Goal: Find specific page/section: Find specific page/section

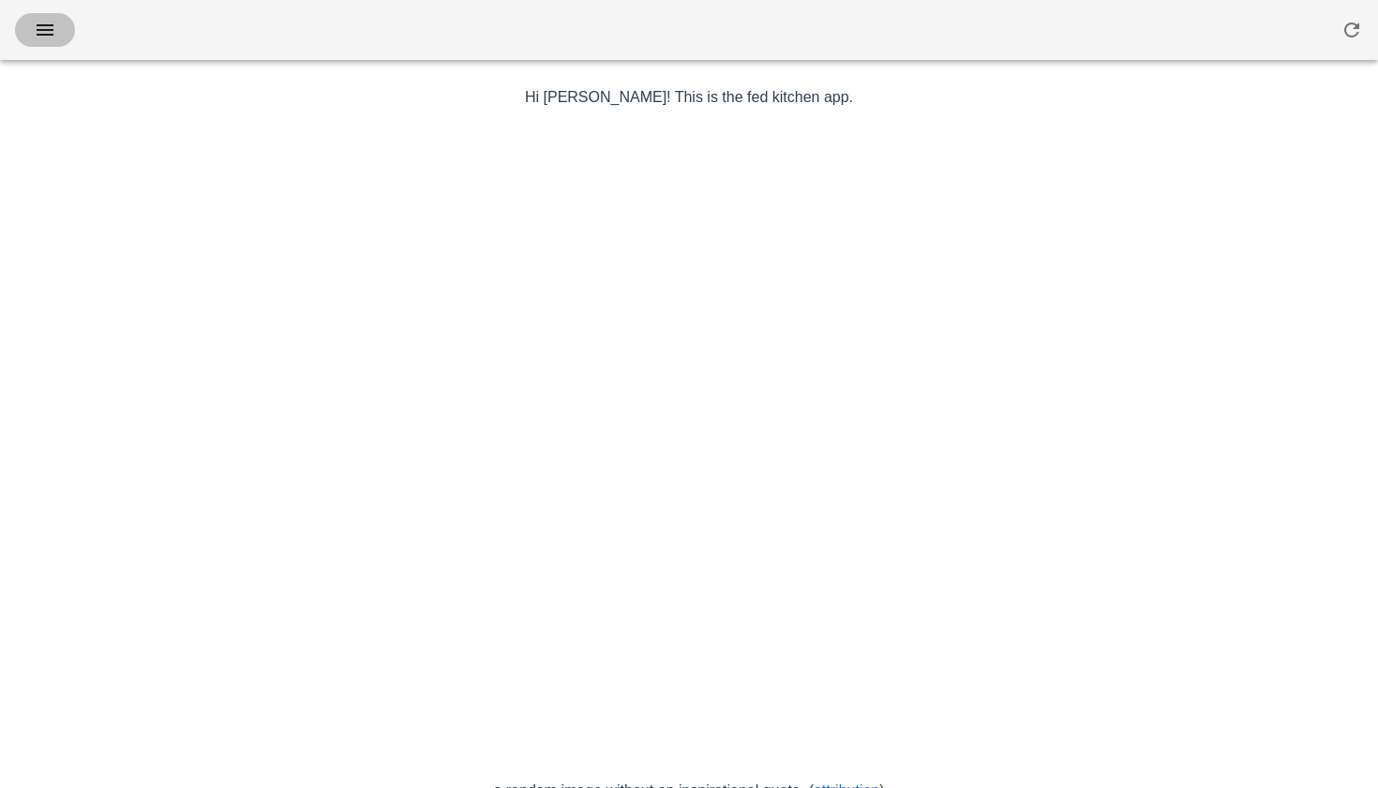
click at [45, 31] on icon "button" at bounding box center [45, 30] width 22 height 22
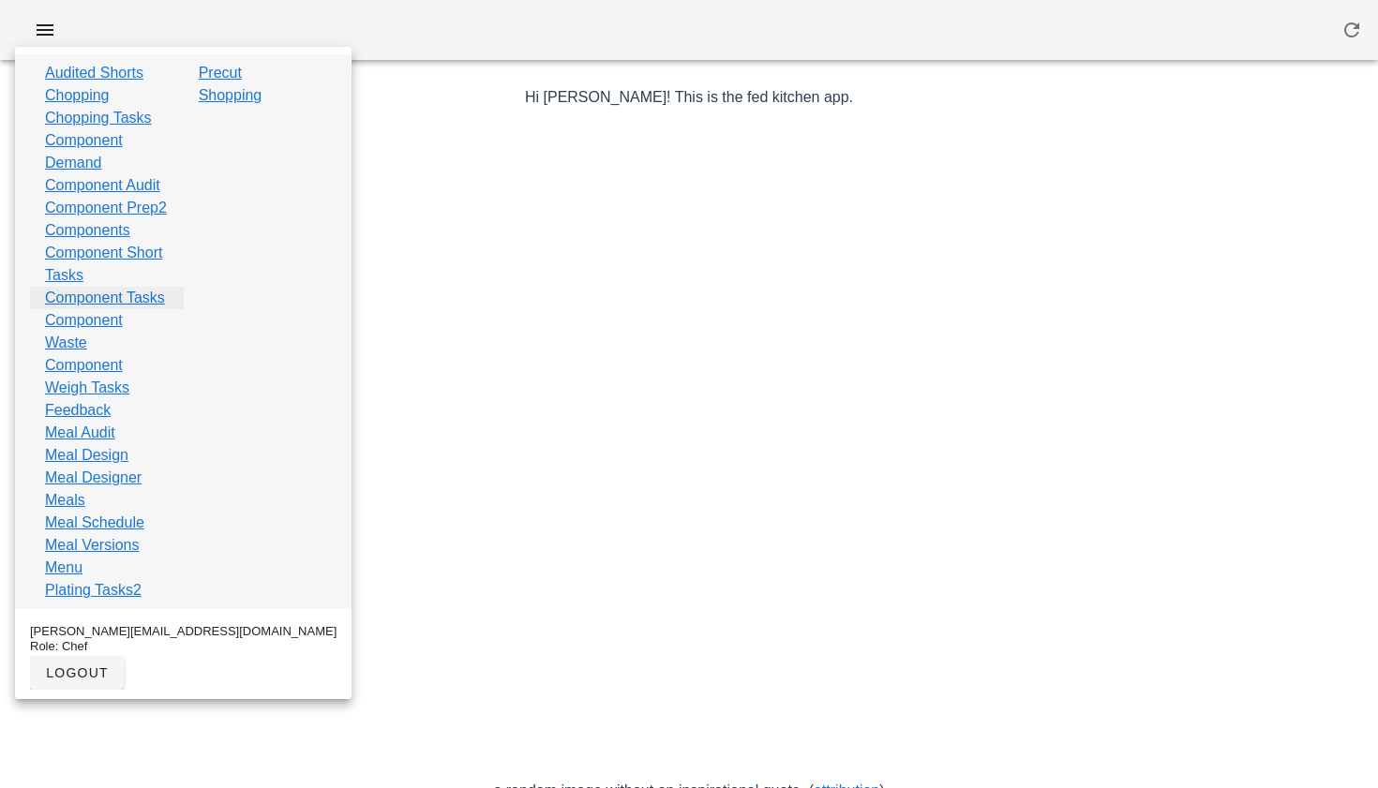
click at [109, 309] on link "Component Tasks" at bounding box center [105, 298] width 120 height 22
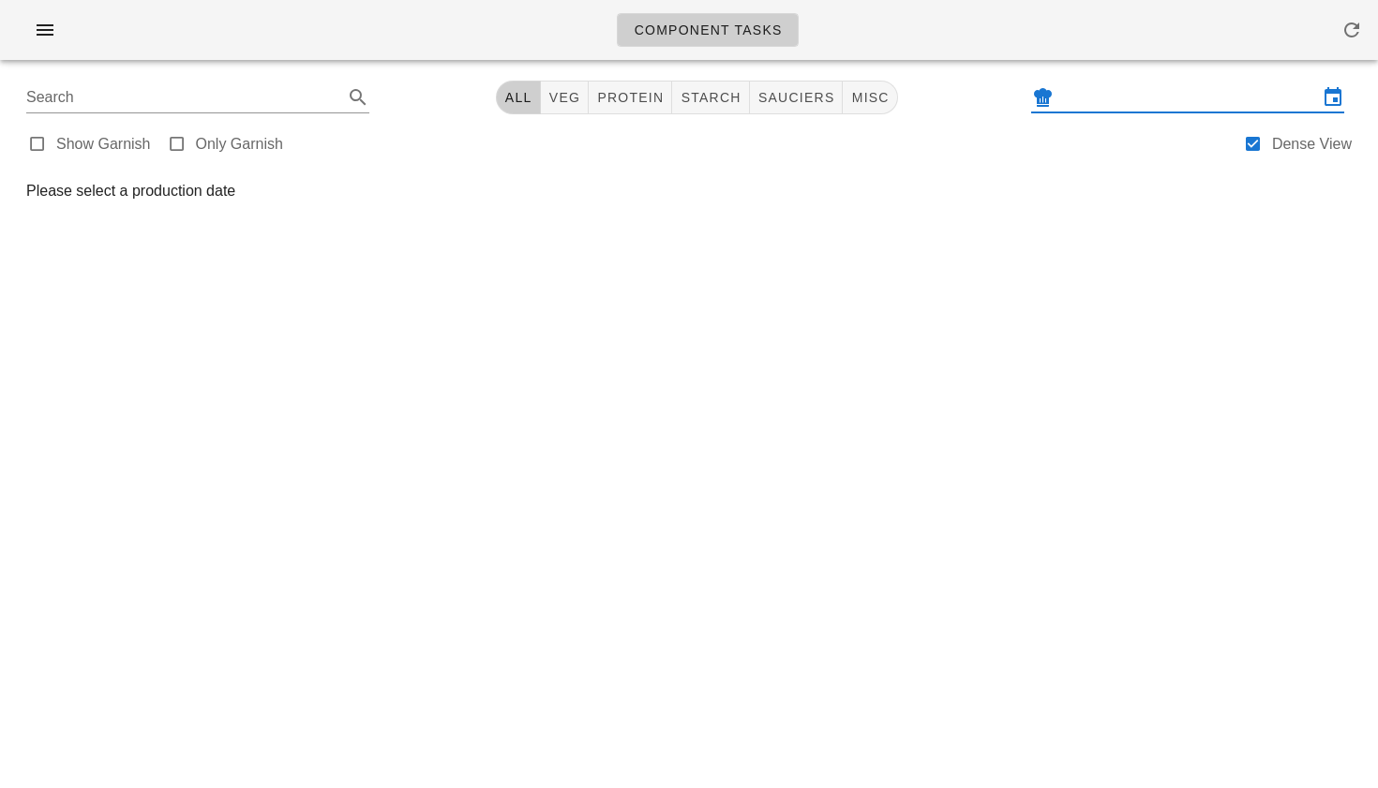
click at [1105, 96] on input "text" at bounding box center [1187, 97] width 261 height 30
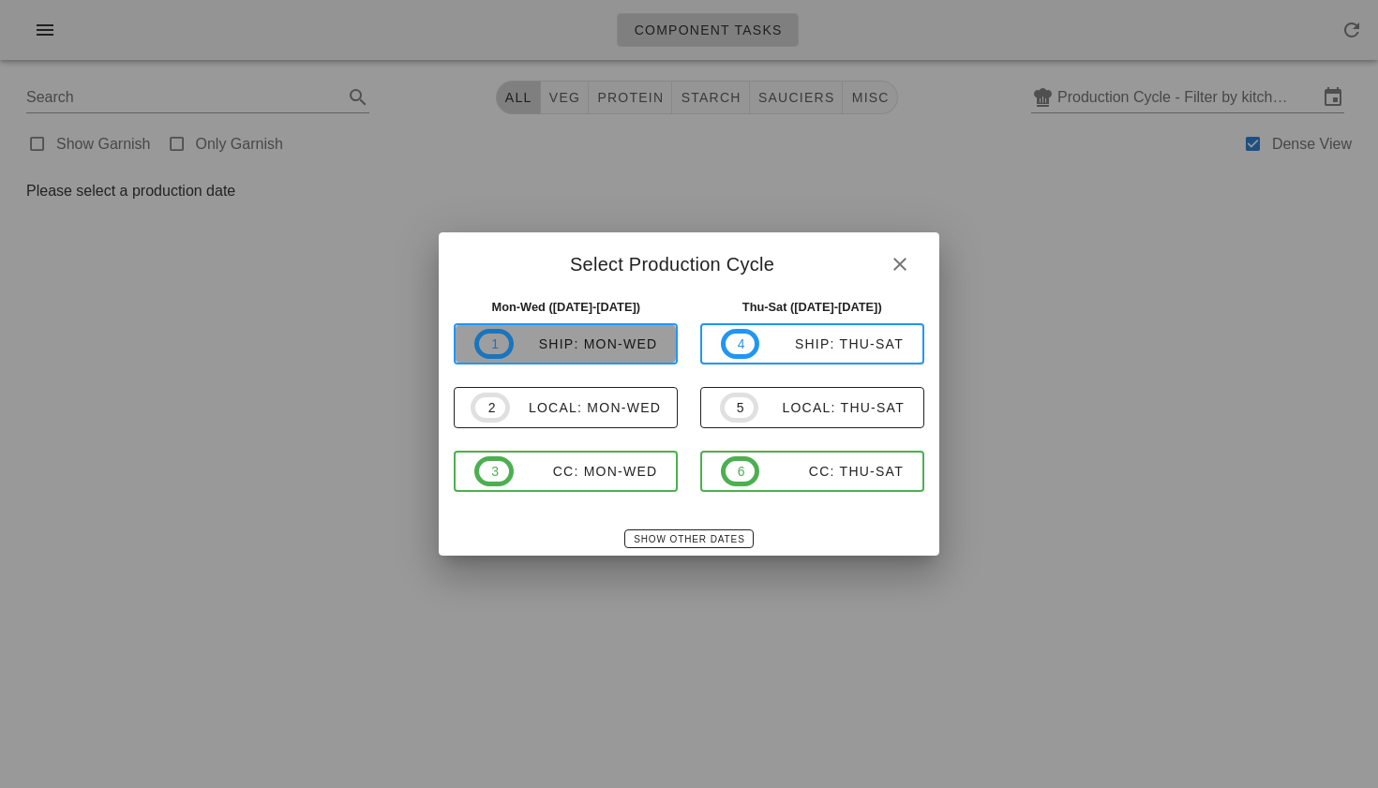
click at [650, 353] on span "1 ship: Mon-Wed" at bounding box center [565, 344] width 183 height 30
type input "ship: Mon-Wed ([DATE]-[DATE])"
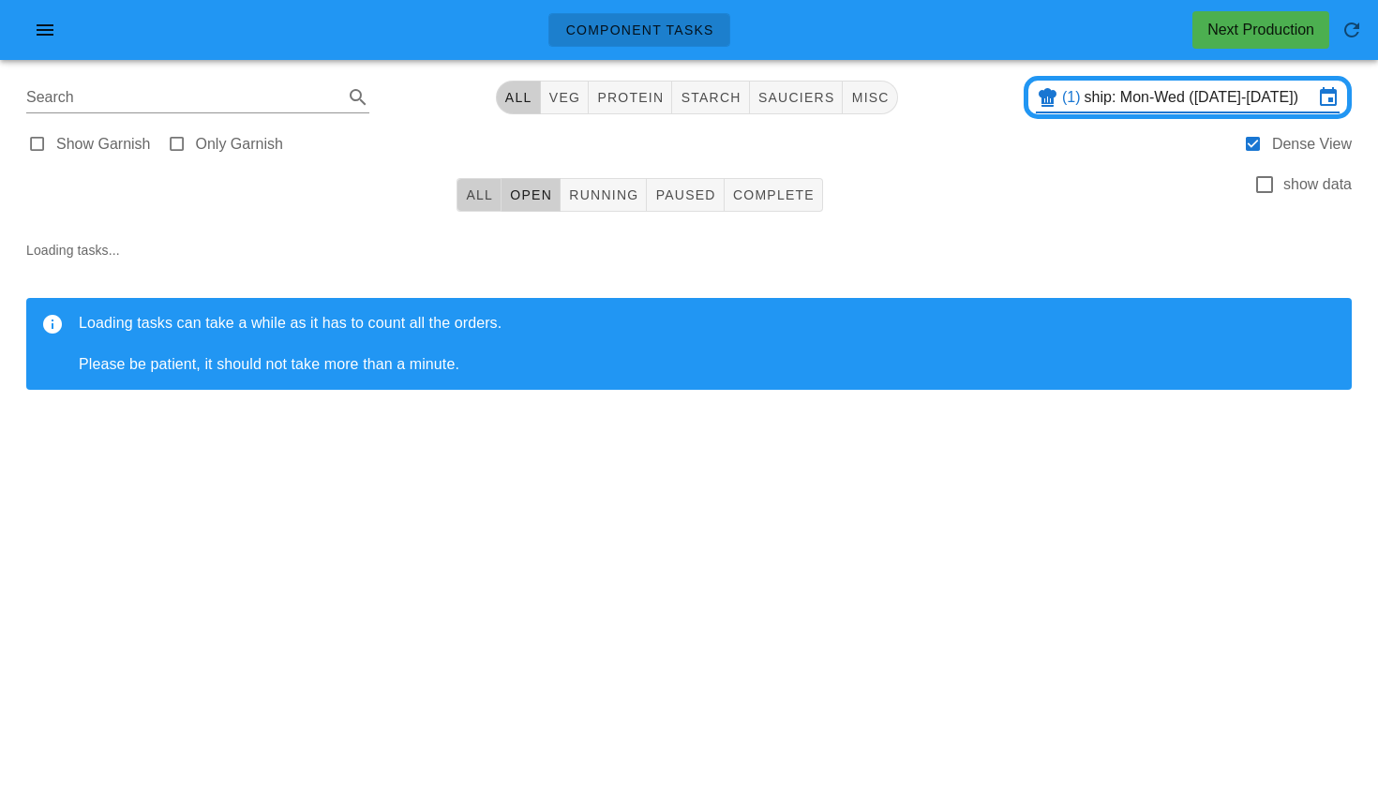
click at [484, 203] on button "All" at bounding box center [478, 195] width 45 height 34
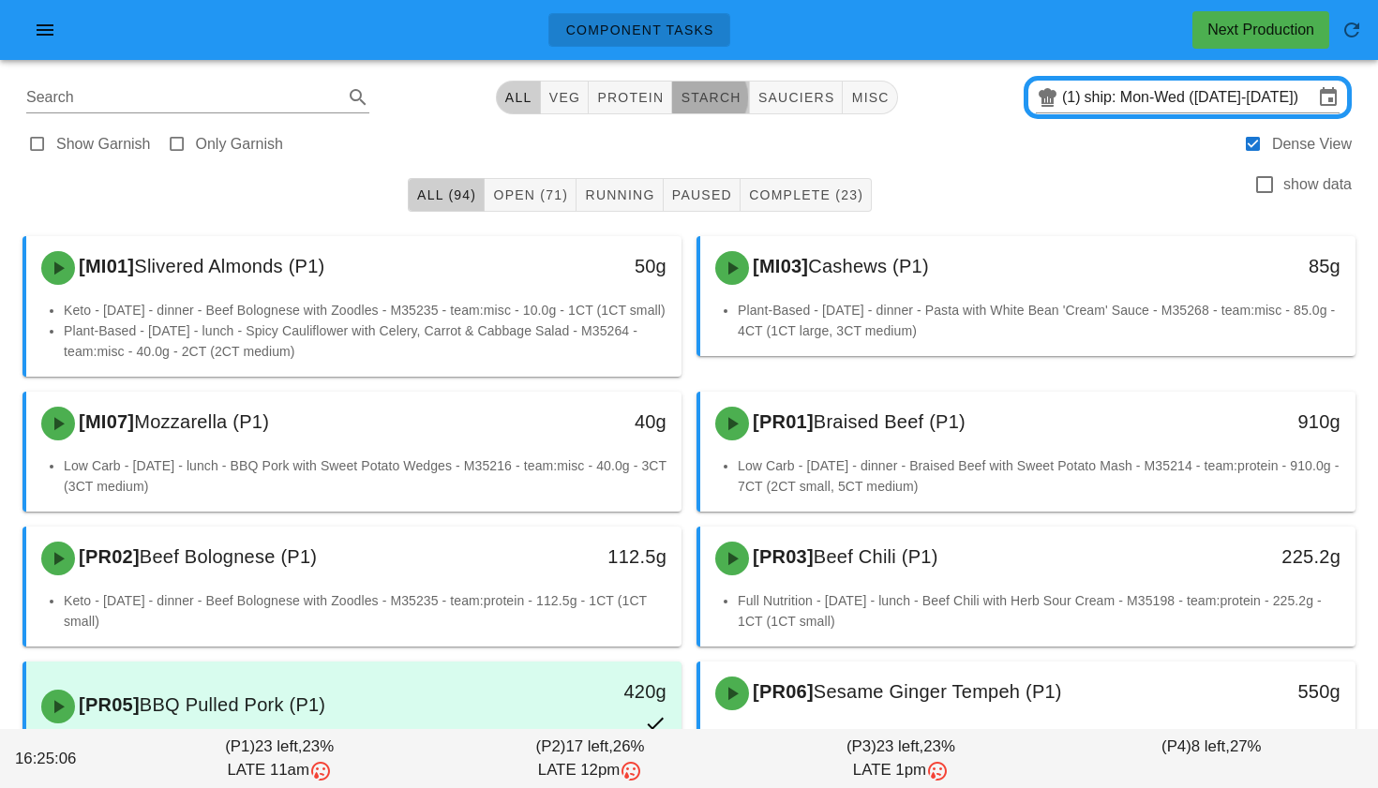
click at [717, 97] on span "starch" at bounding box center [709, 97] width 61 height 15
type input "team:starch"
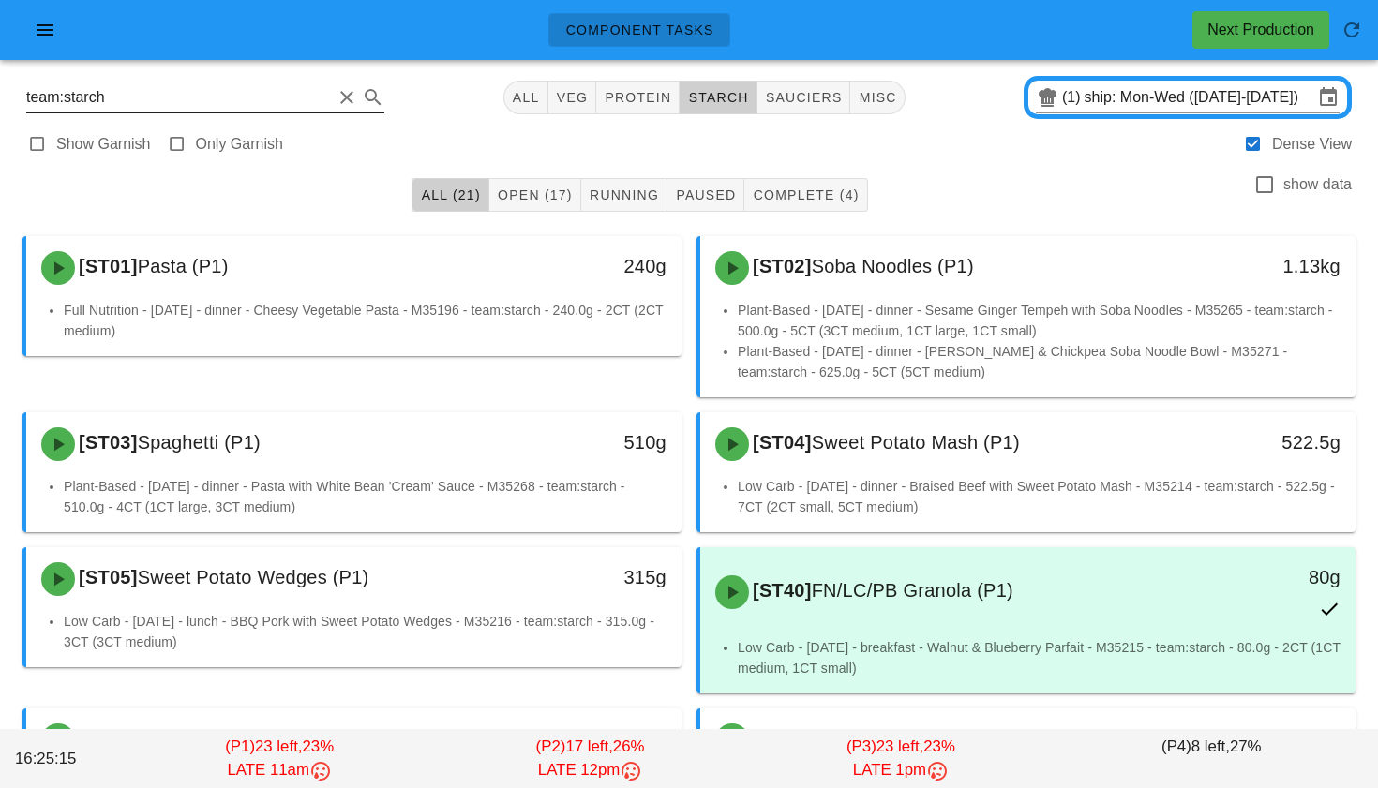
click at [231, 105] on input "team:starch" at bounding box center [179, 97] width 306 height 30
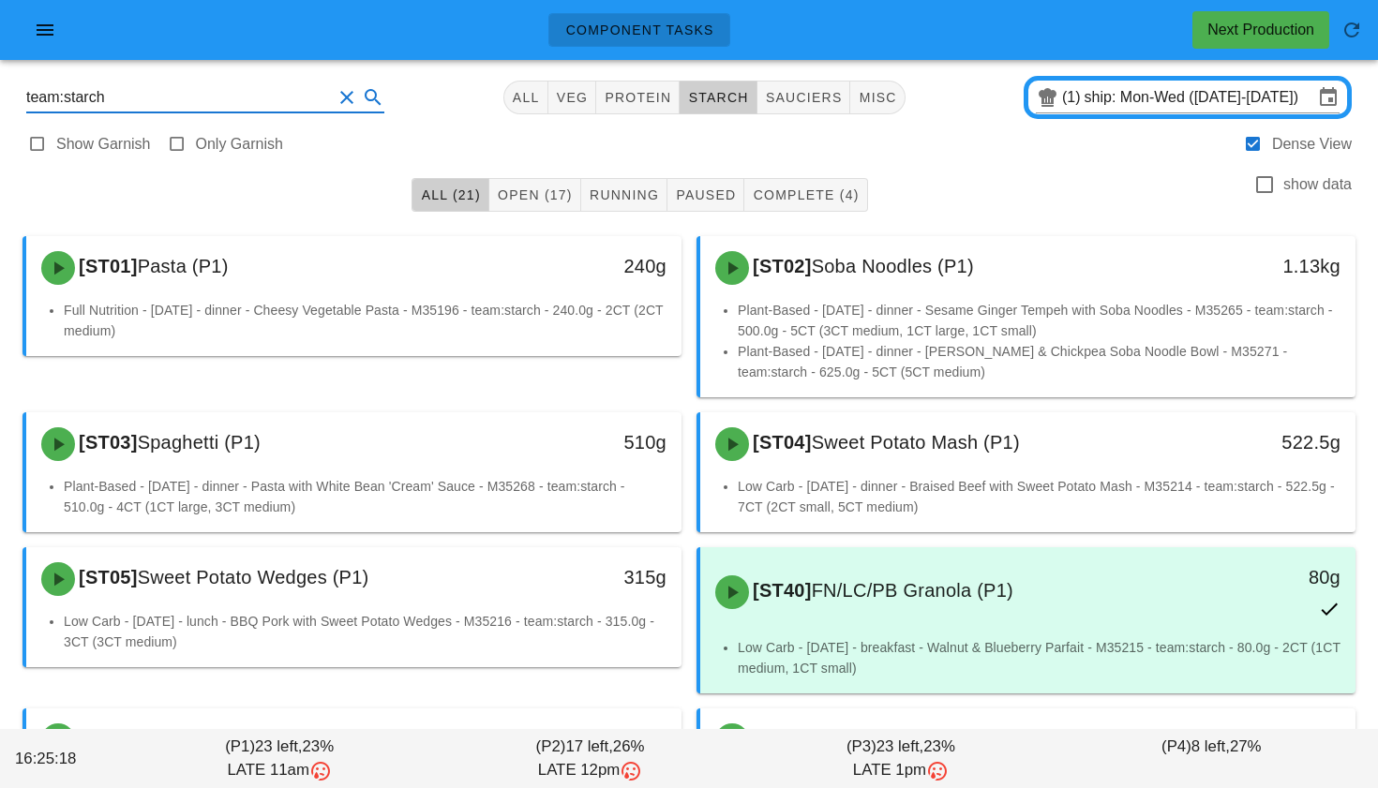
click at [358, 99] on div at bounding box center [371, 97] width 26 height 22
click at [336, 99] on button "Clear Search" at bounding box center [347, 97] width 22 height 22
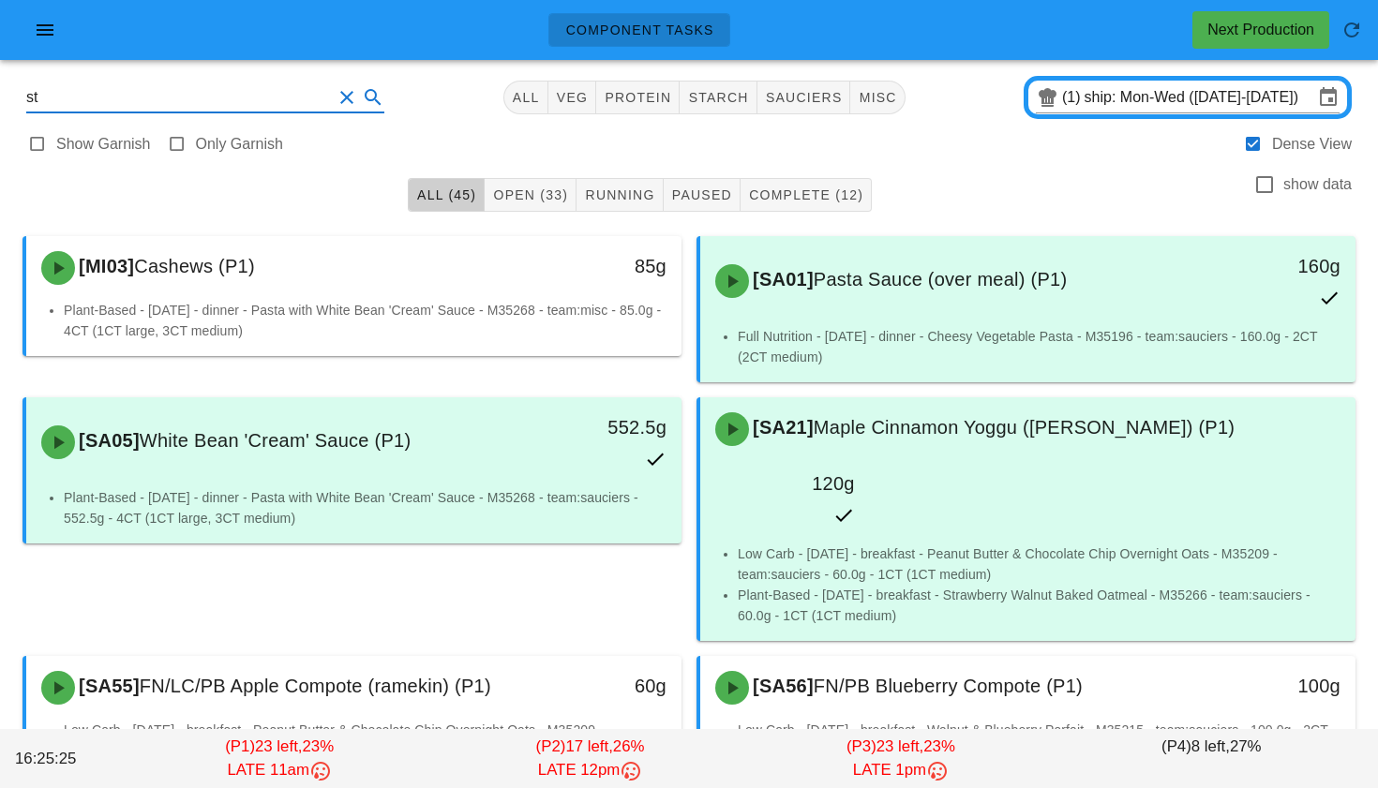
type input "s"
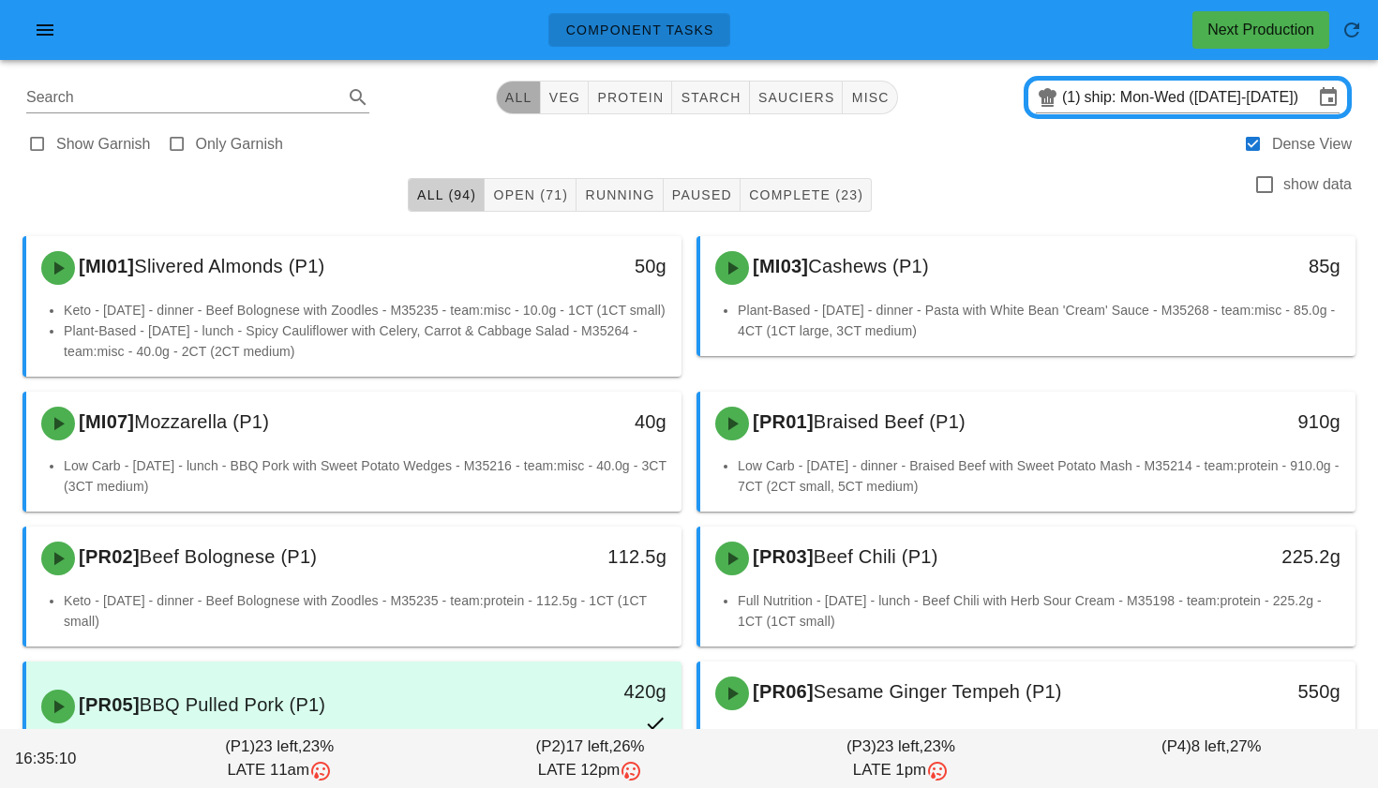
click at [523, 102] on span "All" at bounding box center [518, 97] width 28 height 15
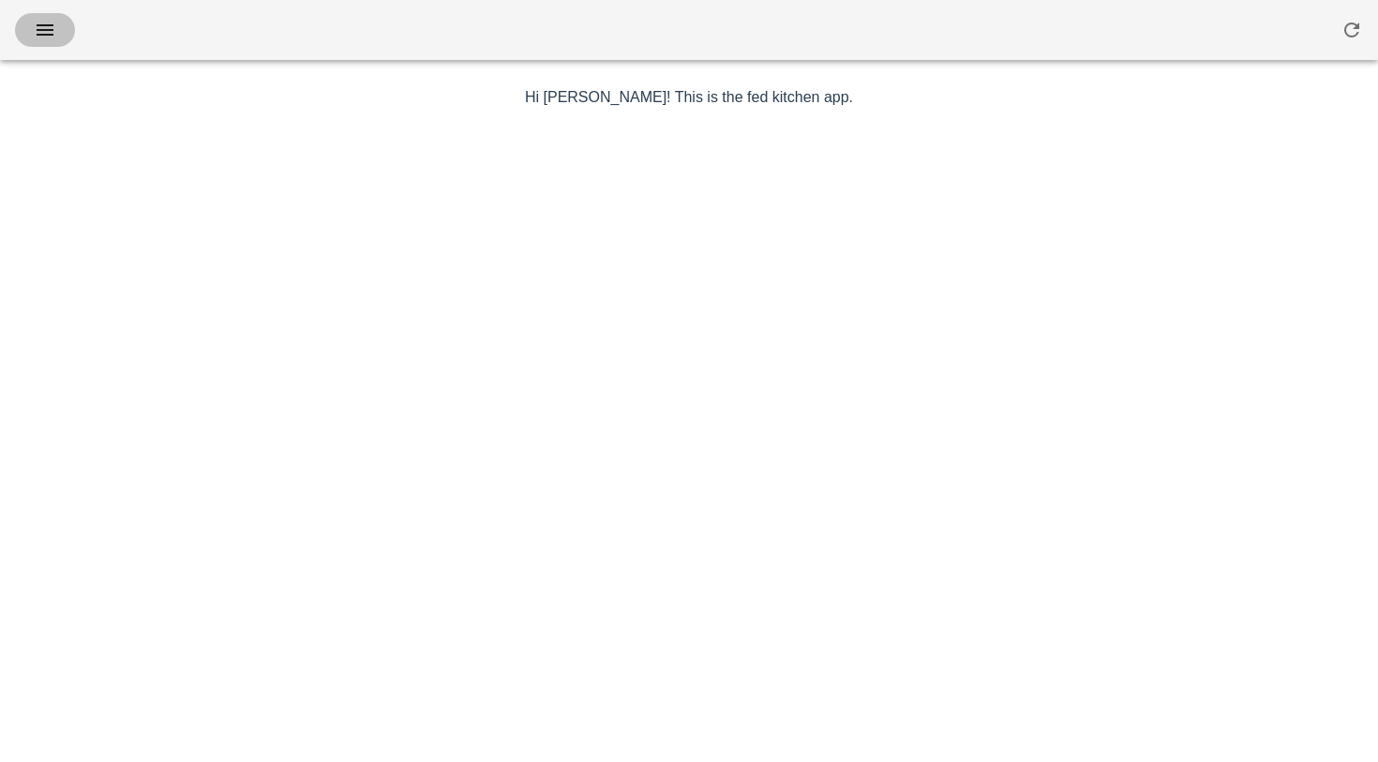
click at [46, 35] on icon "button" at bounding box center [45, 30] width 22 height 22
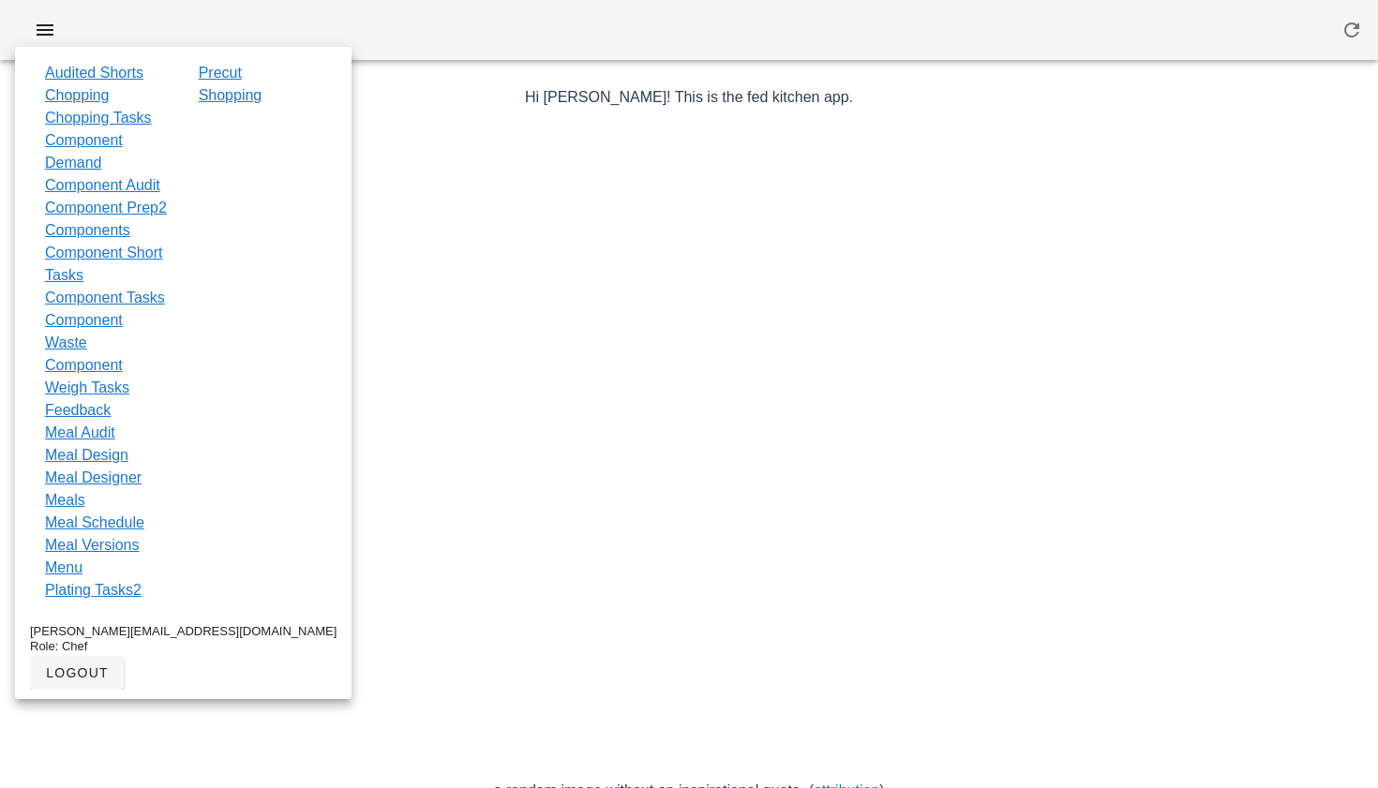
click at [476, 275] on div at bounding box center [689, 452] width 1088 height 656
